Goal: Task Accomplishment & Management: Manage account settings

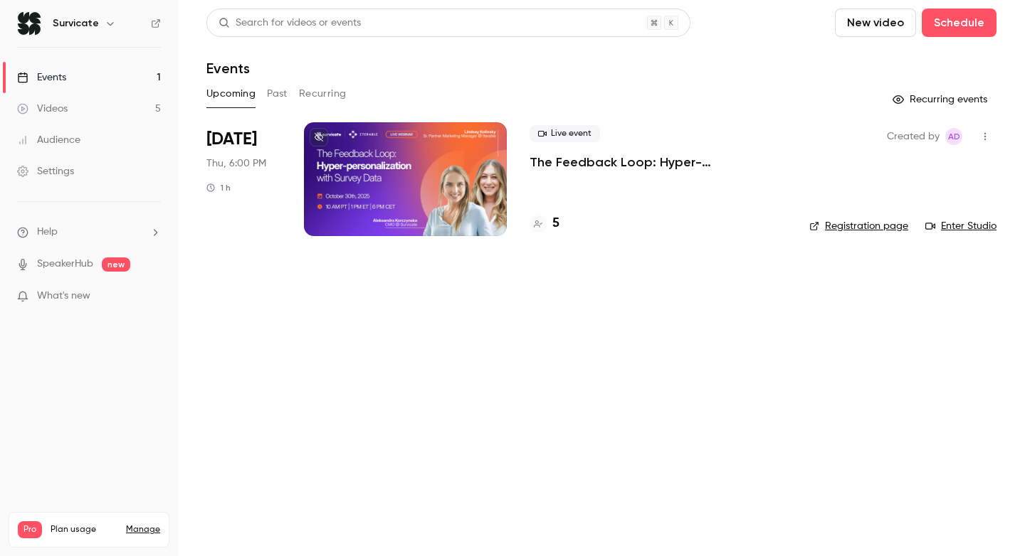
click at [91, 174] on link "Settings" at bounding box center [89, 171] width 178 height 31
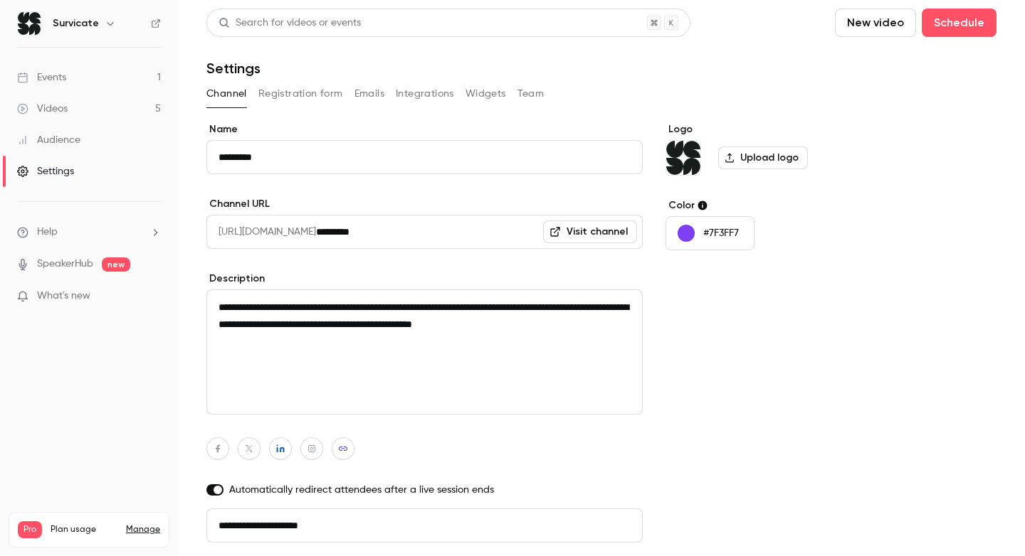
click at [313, 81] on div "**********" at bounding box center [601, 302] width 790 height 586
click at [312, 92] on button "Registration form" at bounding box center [300, 94] width 85 height 23
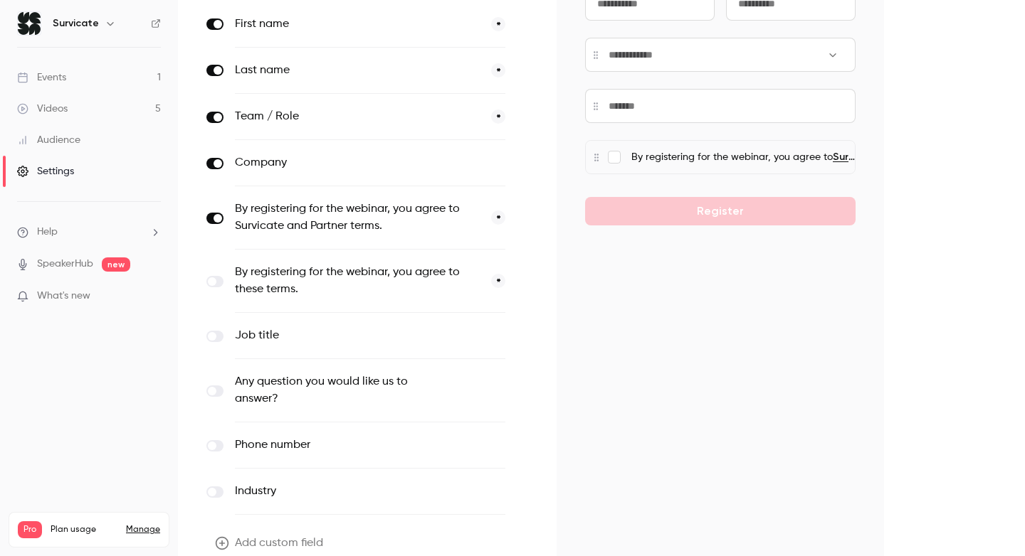
scroll to position [216, 0]
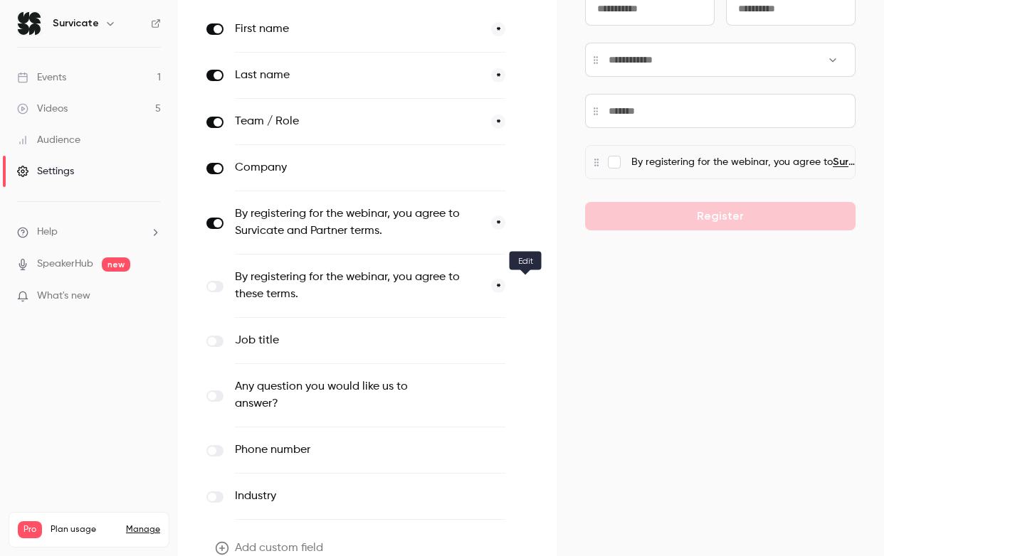
click at [524, 290] on icon "button" at bounding box center [525, 287] width 9 height 9
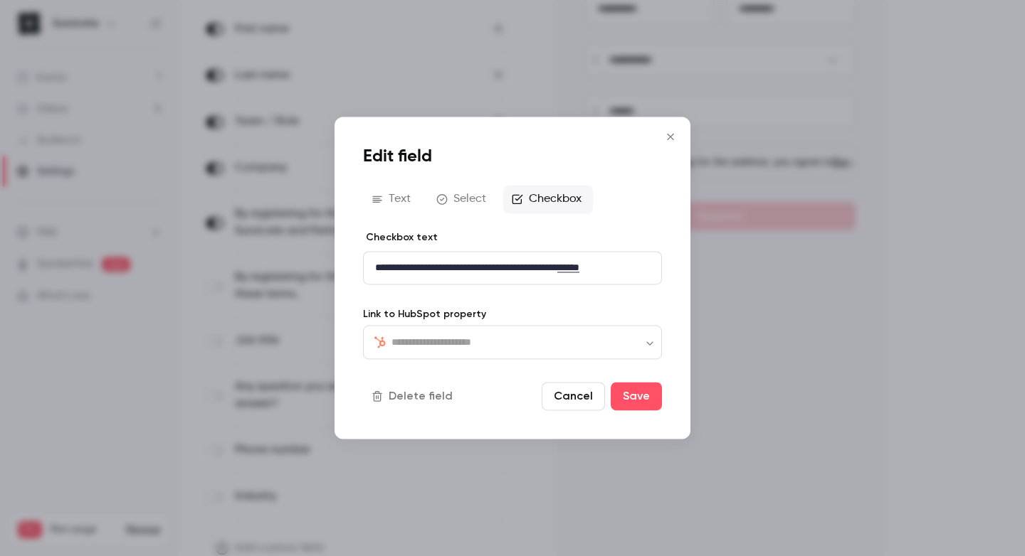
click at [579, 273] on link "*****" at bounding box center [568, 268] width 22 height 10
click at [639, 290] on icon "link" at bounding box center [640, 293] width 11 height 10
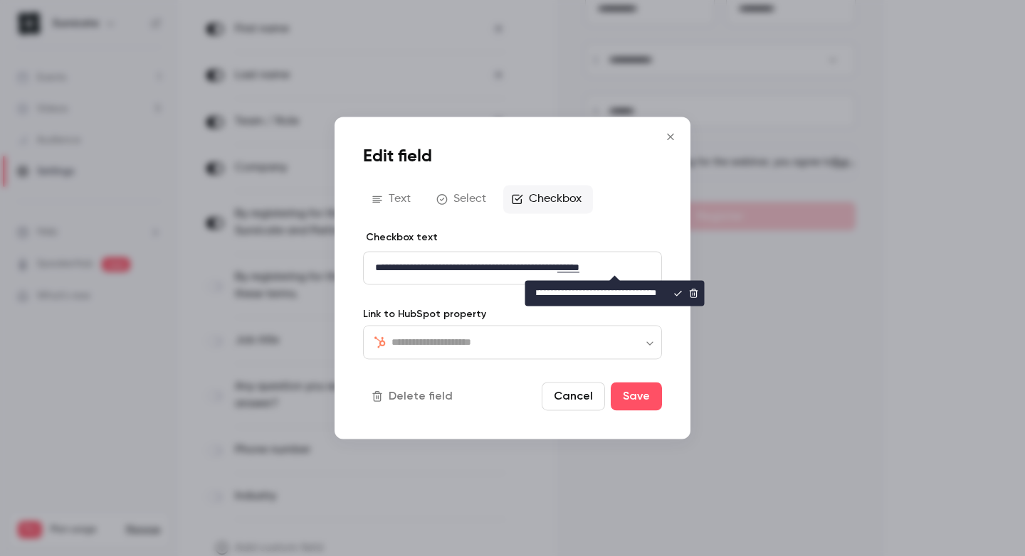
click at [670, 138] on icon "Close" at bounding box center [670, 136] width 17 height 11
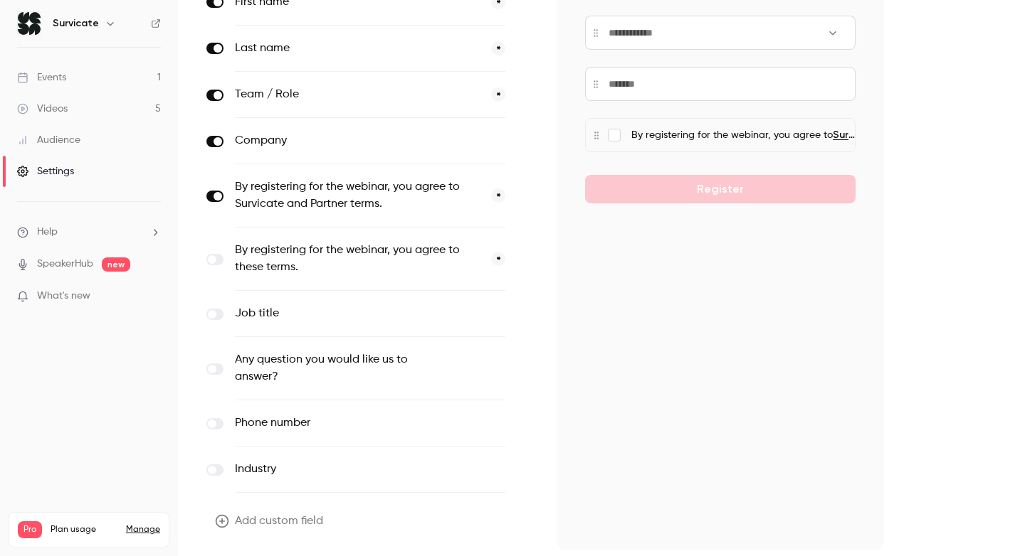
scroll to position [288, 0]
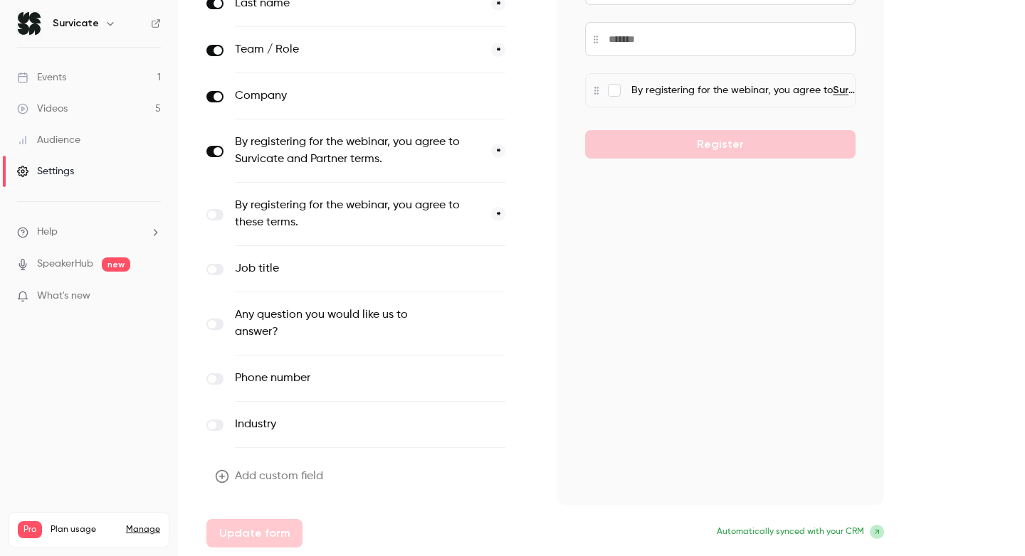
click at [238, 474] on button "Add custom field" at bounding box center [270, 477] width 128 height 28
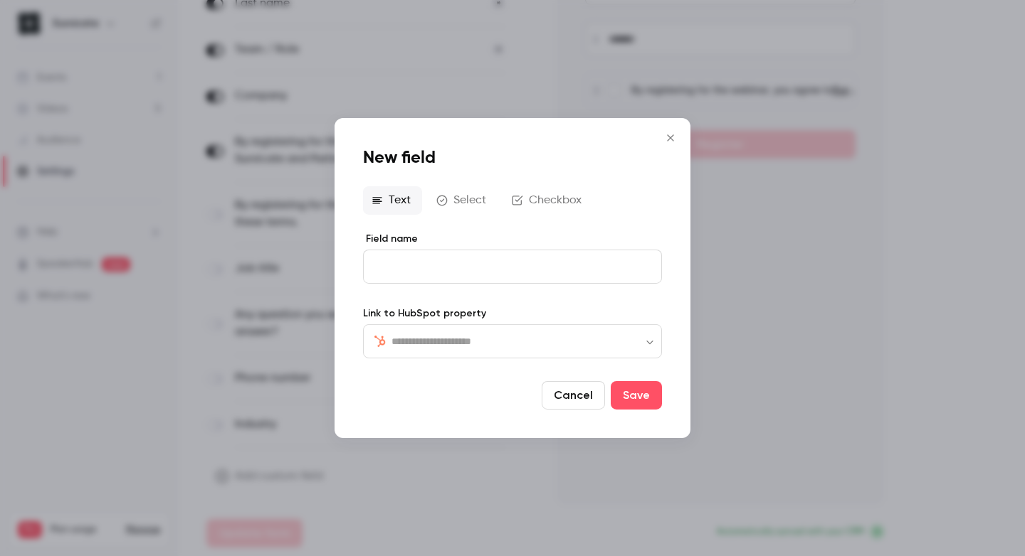
click at [540, 200] on button "Checkbox" at bounding box center [548, 200] width 90 height 28
click at [431, 263] on p "editor" at bounding box center [512, 267] width 275 height 15
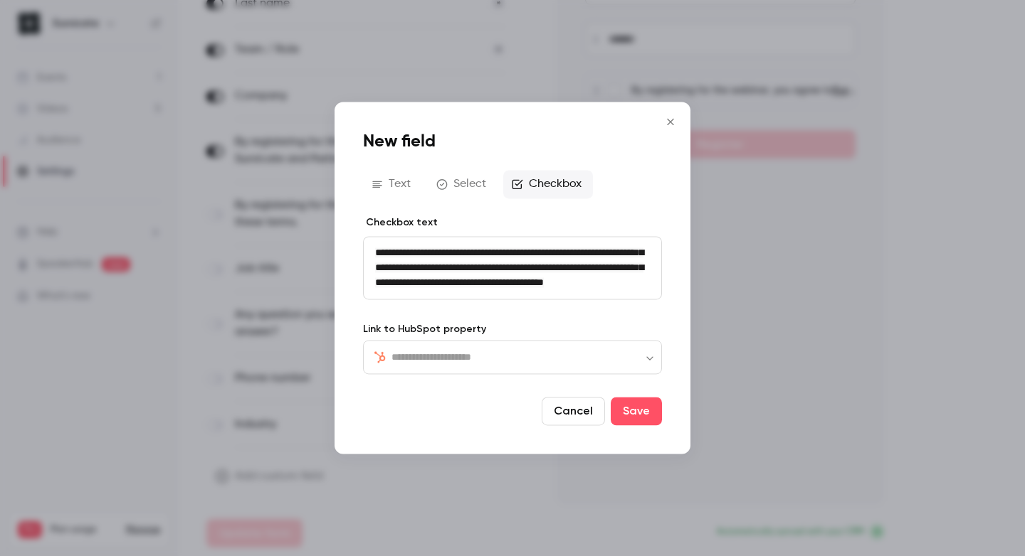
click at [552, 248] on span "**********" at bounding box center [509, 268] width 268 height 40
click at [537, 290] on p "**********" at bounding box center [512, 268] width 275 height 45
click at [626, 410] on button "Save" at bounding box center [636, 412] width 51 height 28
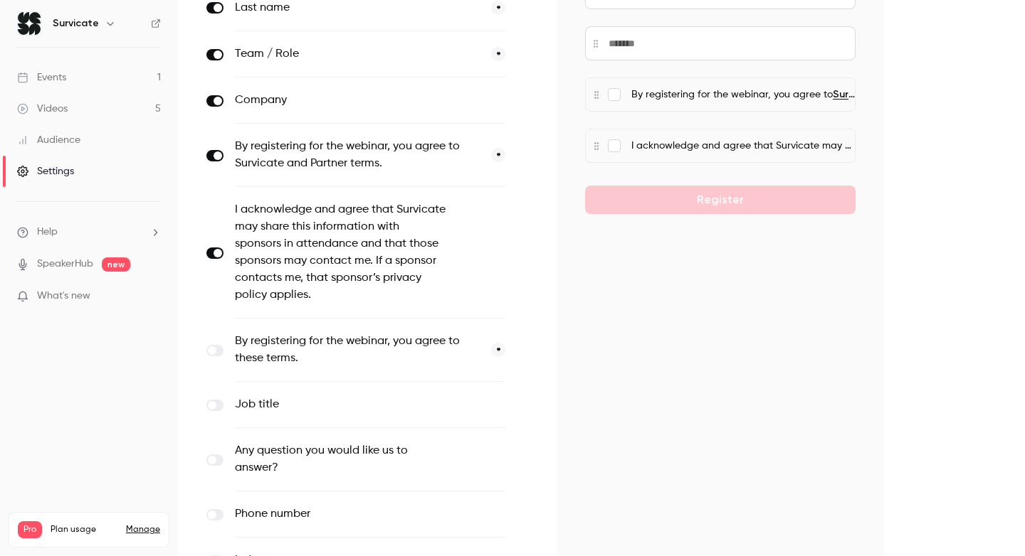
scroll to position [286, 0]
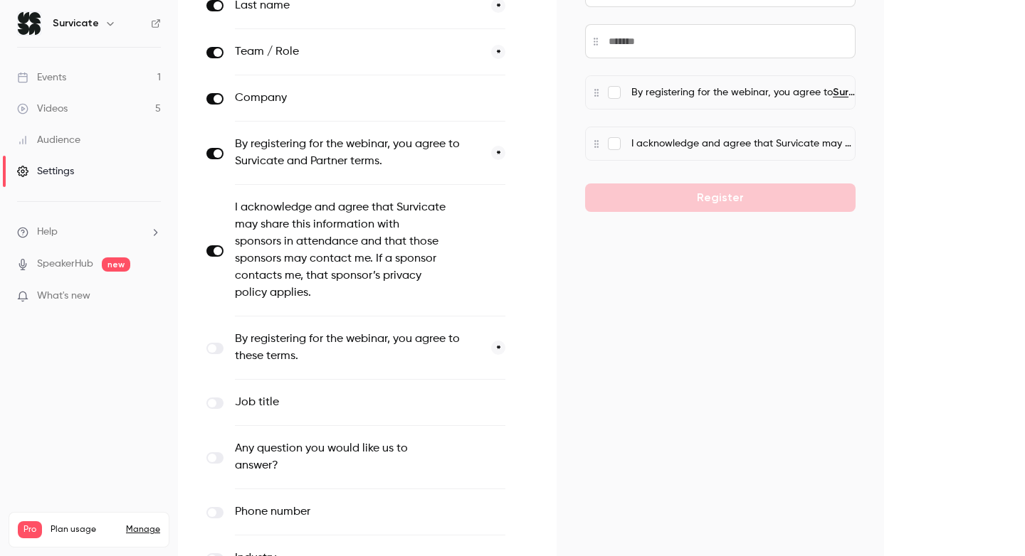
click at [502, 245] on button "optional" at bounding box center [482, 250] width 48 height 14
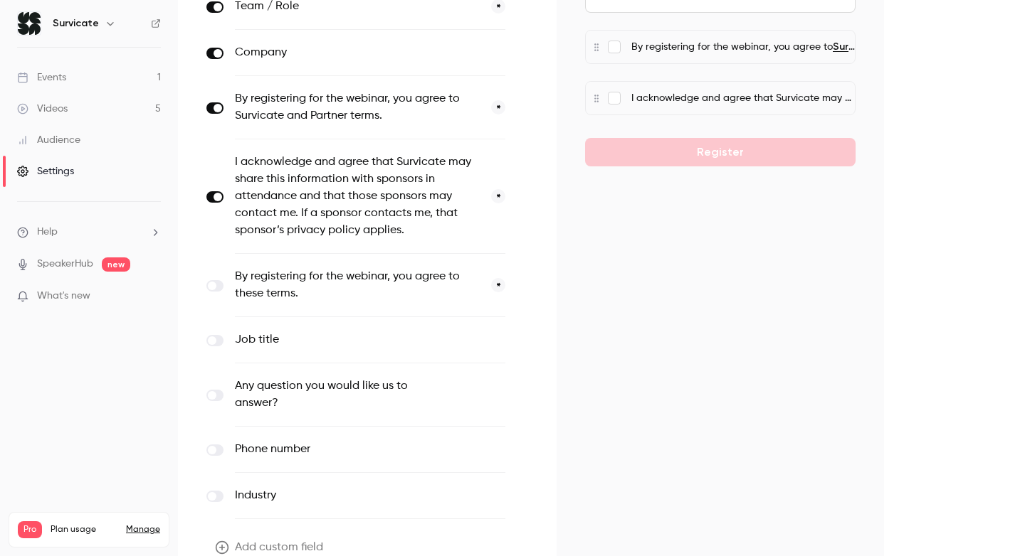
scroll to position [335, 0]
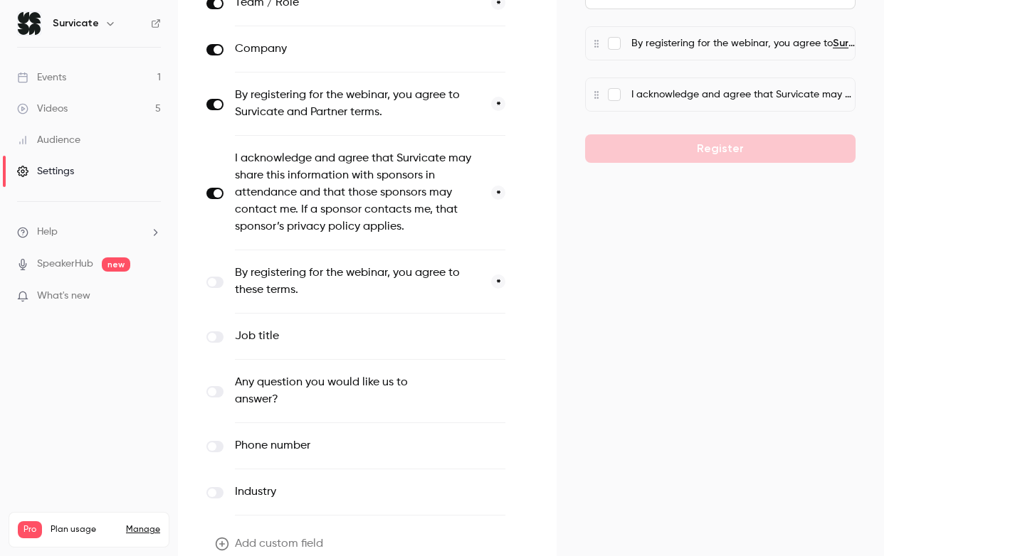
click at [217, 199] on div "I acknowledge and agree that Survicate may share this information with sponsors…" at bounding box center [369, 193] width 327 height 115
click at [216, 195] on span at bounding box center [217, 193] width 9 height 9
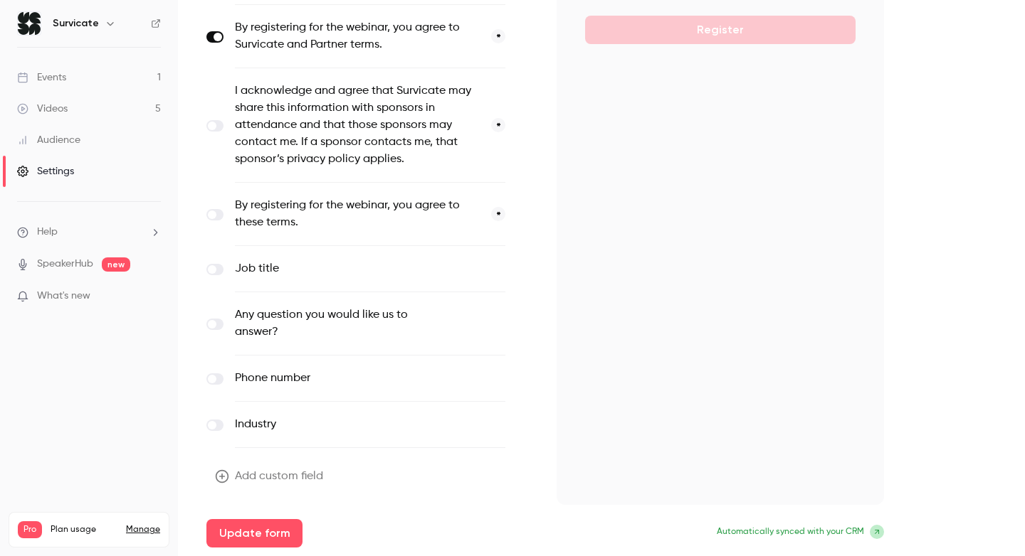
scroll to position [0, 0]
